Goal: Transaction & Acquisition: Obtain resource

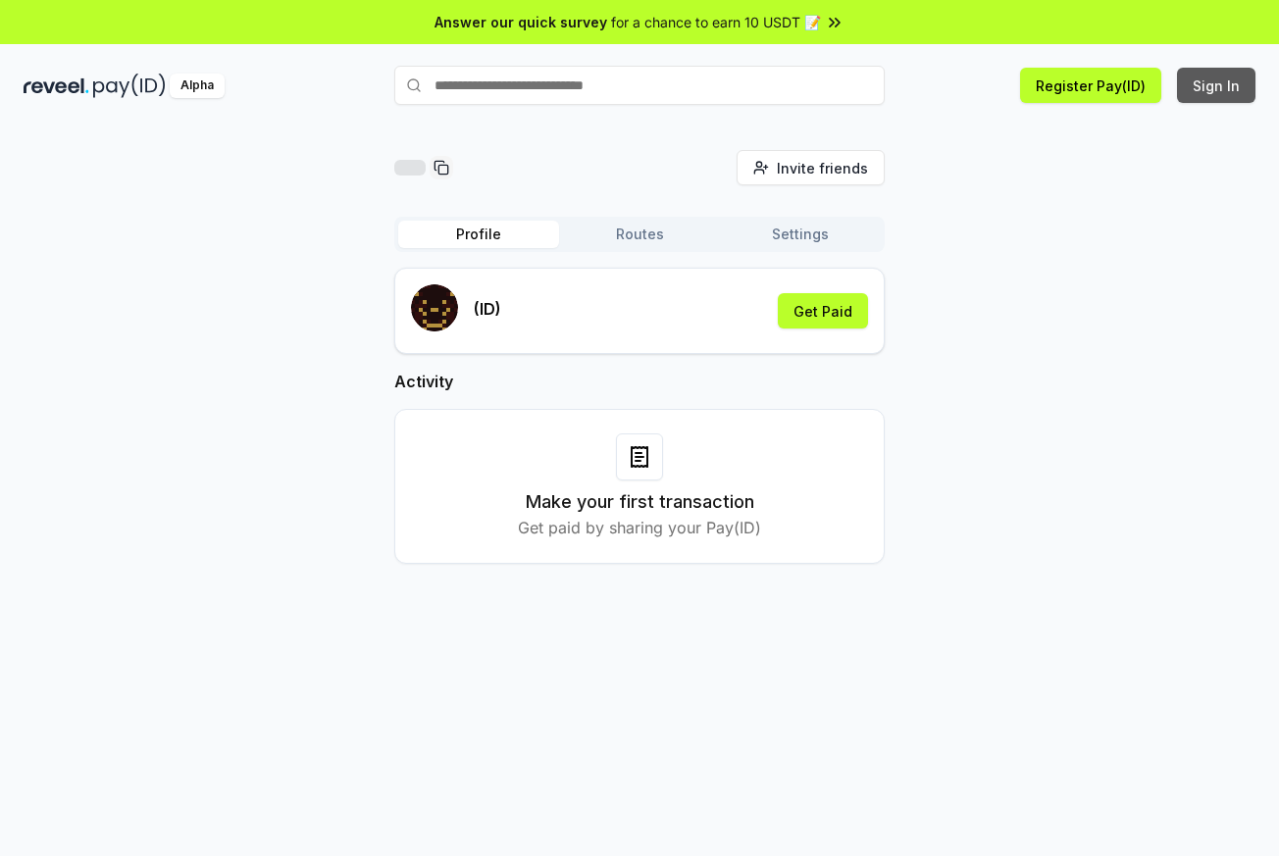
click at [1206, 90] on button "Sign In" at bounding box center [1216, 85] width 78 height 35
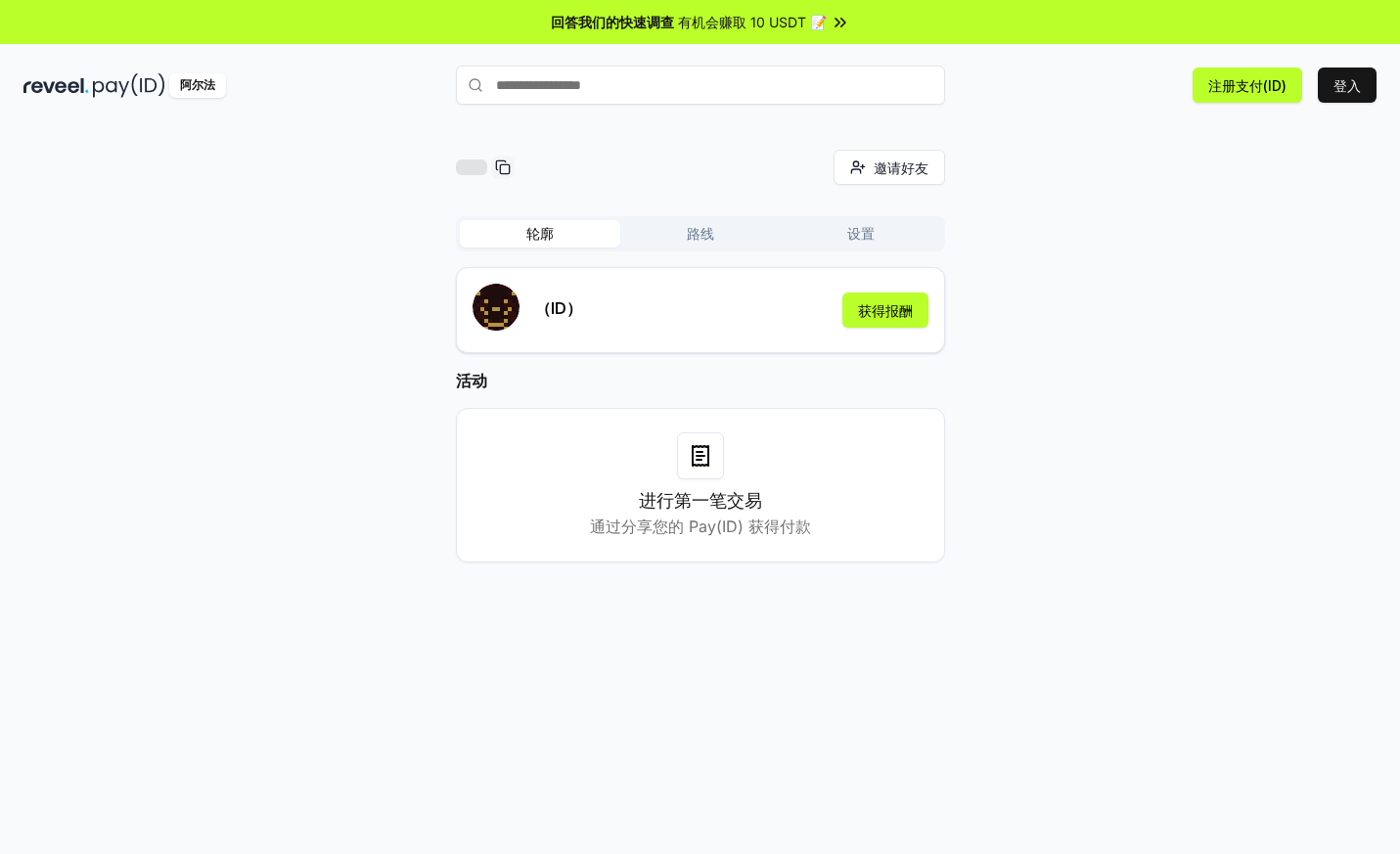
click at [1022, 511] on div "邀请好友 邀请 轮廓 路线 设置 （ID） 获得报酬 活动 进行第一笔交易 通过分享您的 Pay(ID) 获得付款" at bounding box center [700, 371] width 1353 height 444
click at [1344, 89] on font "登入" at bounding box center [1346, 86] width 27 height 17
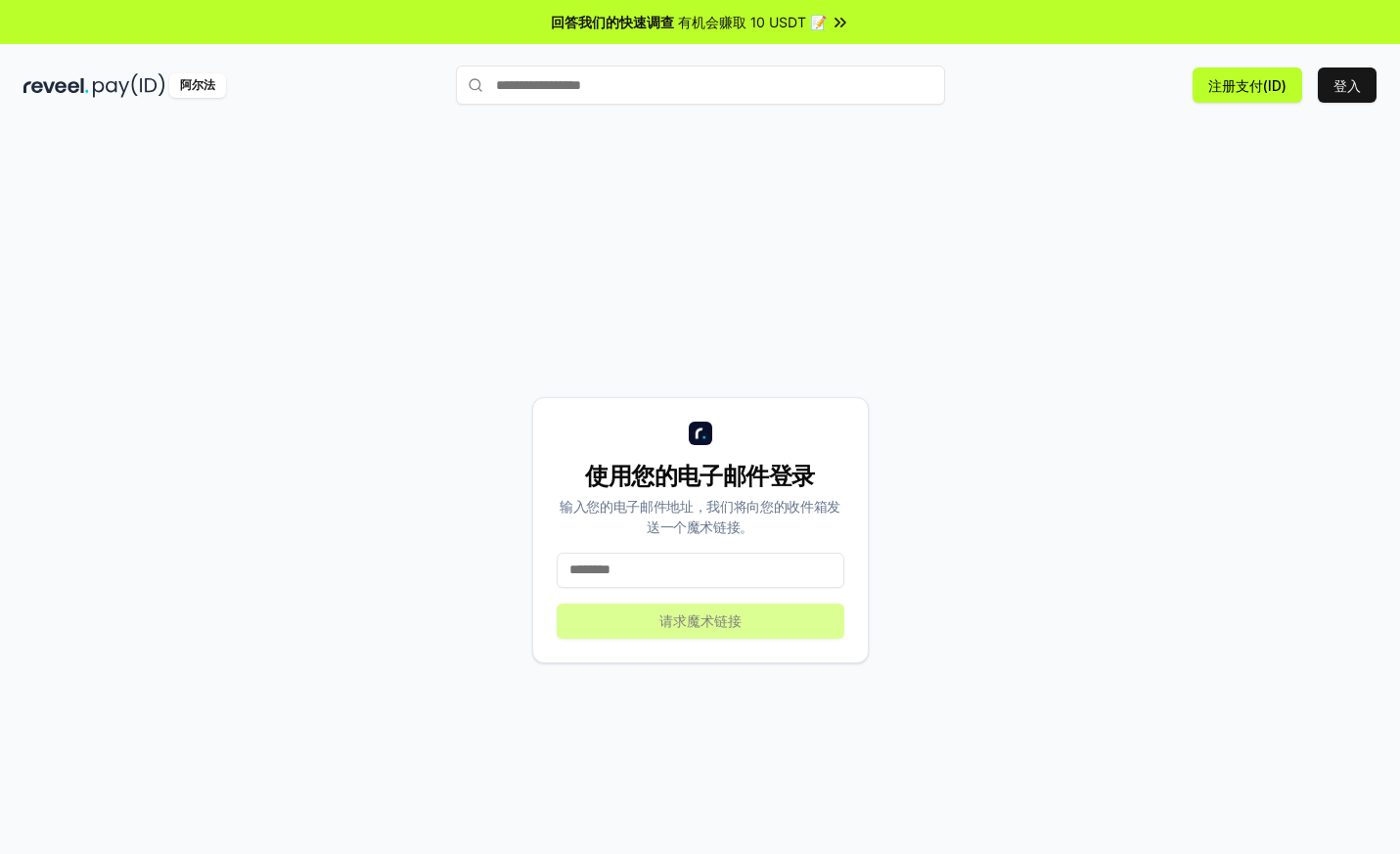
click at [685, 571] on input at bounding box center [700, 570] width 287 height 35
click at [614, 573] on input at bounding box center [700, 570] width 287 height 35
